Goal: Task Accomplishment & Management: Use online tool/utility

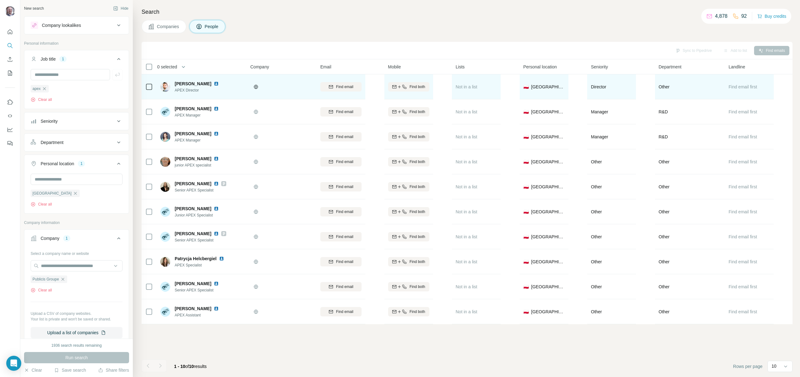
click at [151, 90] on icon at bounding box center [149, 87] width 8 height 8
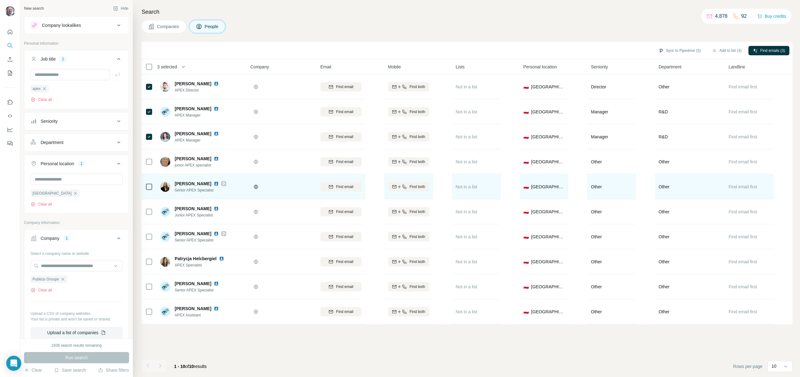
click at [154, 186] on td at bounding box center [149, 186] width 15 height 25
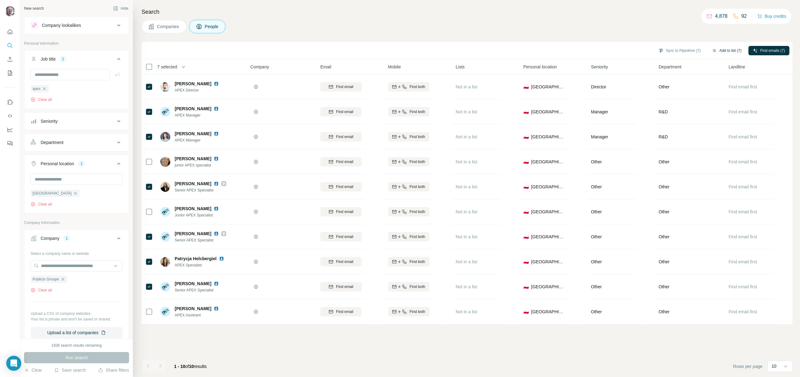
click at [730, 52] on button "Add to list (7)" at bounding box center [727, 50] width 38 height 9
click at [727, 51] on button "Add to list (7)" at bounding box center [727, 50] width 38 height 9
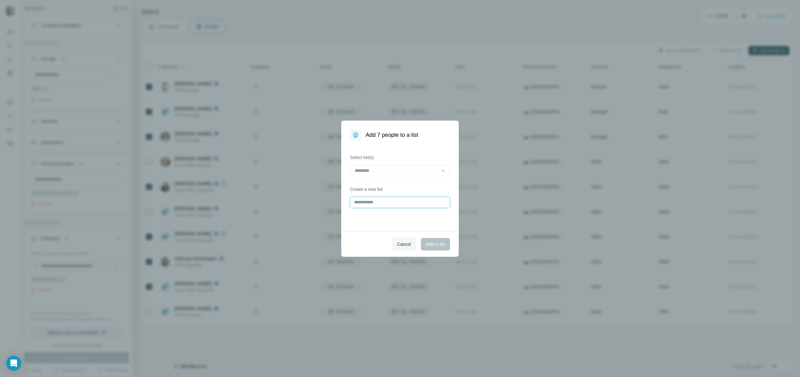
click at [404, 199] on input "text" at bounding box center [400, 202] width 100 height 11
type input "**********"
click at [440, 245] on span "Add to list" at bounding box center [435, 244] width 19 height 6
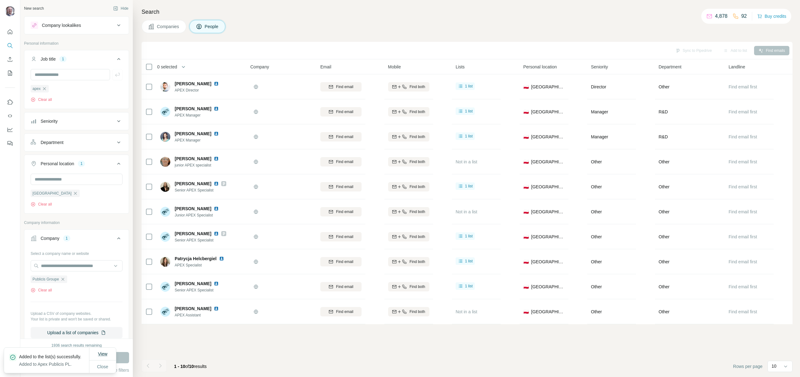
click at [106, 353] on span "View" at bounding box center [102, 354] width 9 height 6
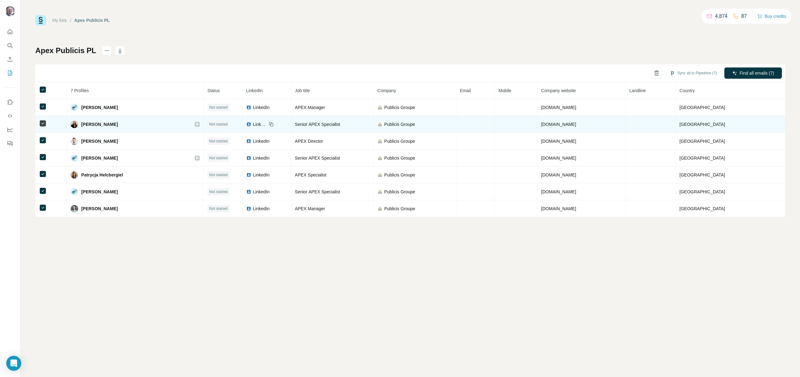
click at [200, 127] on div "[PERSON_NAME]" at bounding box center [135, 125] width 129 height 8
click at [198, 123] on icon at bounding box center [197, 124] width 2 height 3
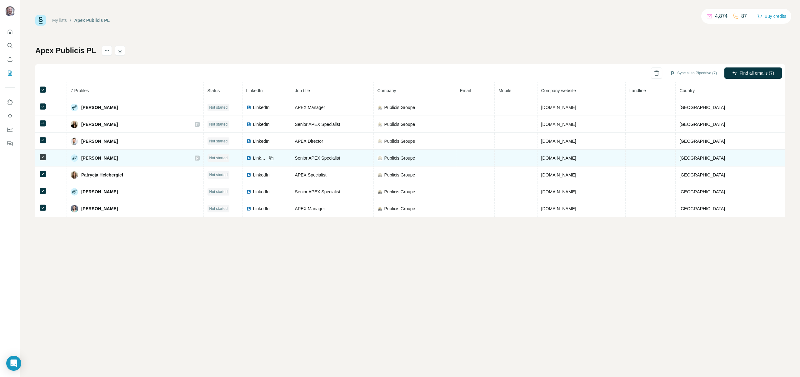
click at [199, 158] on icon at bounding box center [197, 158] width 4 height 5
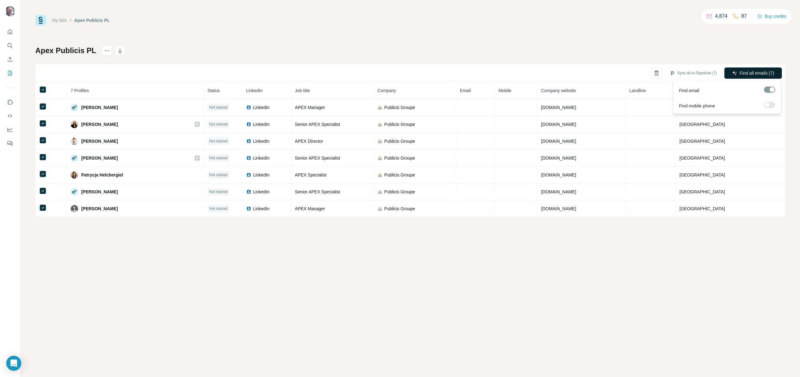
click at [765, 69] on button "Find all emails (7)" at bounding box center [754, 73] width 58 height 11
